Goal: Information Seeking & Learning: Learn about a topic

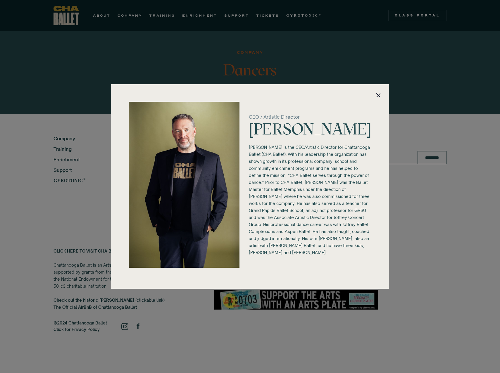
click at [379, 93] on img at bounding box center [378, 95] width 7 height 7
click at [380, 92] on img at bounding box center [378, 95] width 7 height 7
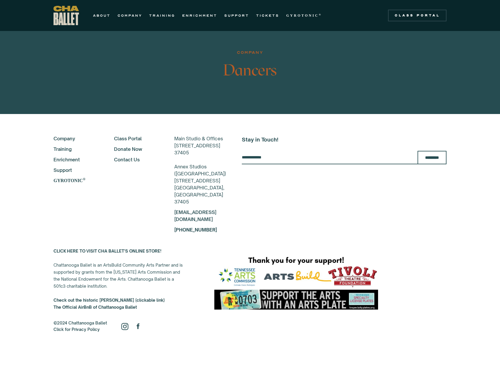
click at [59, 17] on div "CEO / Artistic Director Brian McSween Brian McSween is the CEO/Artistic Directo…" at bounding box center [250, 186] width 500 height 373
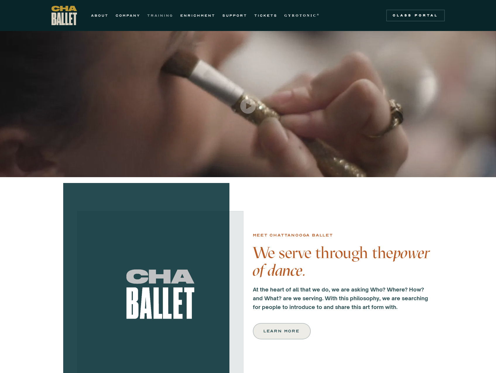
click at [164, 14] on link "TRAINING" at bounding box center [160, 15] width 26 height 7
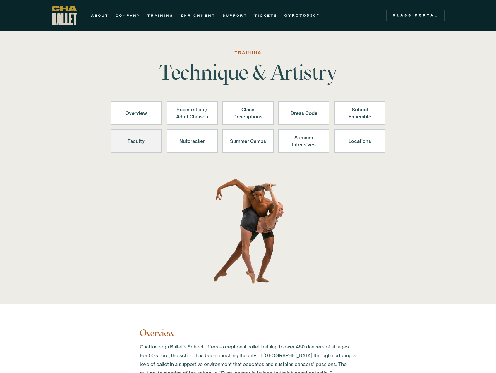
click at [133, 140] on div "Faculty" at bounding box center [136, 141] width 36 height 14
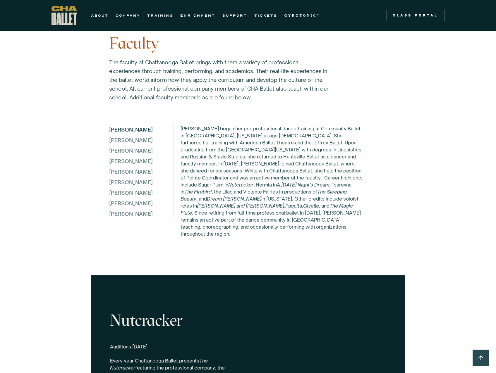
scroll to position [1533, 0]
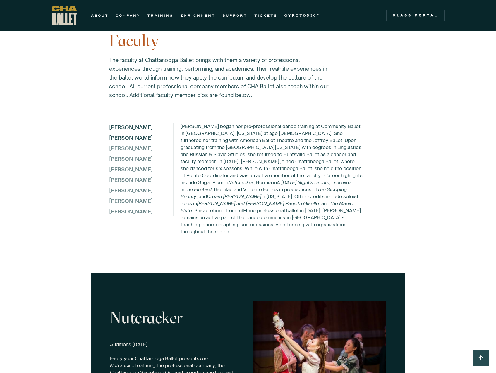
click at [130, 137] on div "Elena Bozzone" at bounding box center [140, 137] width 63 height 9
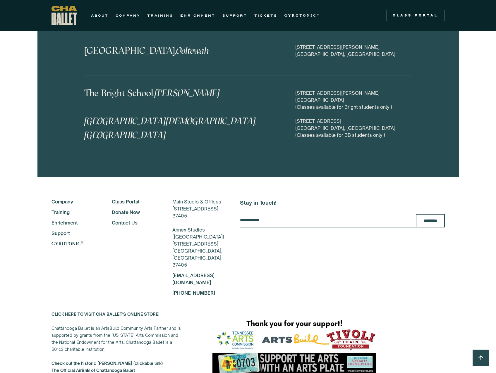
scroll to position [2894, 0]
